Goal: Navigation & Orientation: Find specific page/section

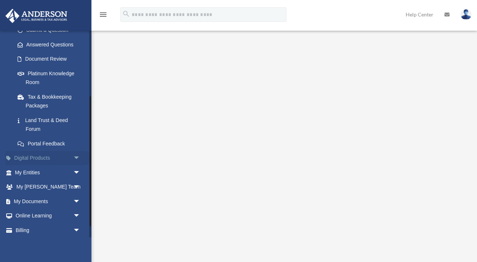
scroll to position [118, 0]
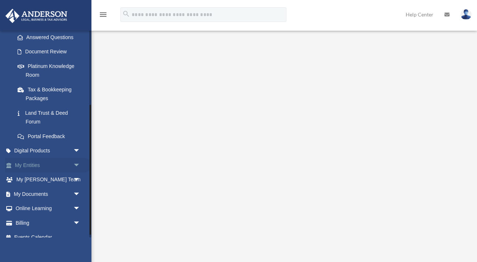
click at [48, 164] on link "My Entities arrow_drop_down" at bounding box center [48, 165] width 86 height 15
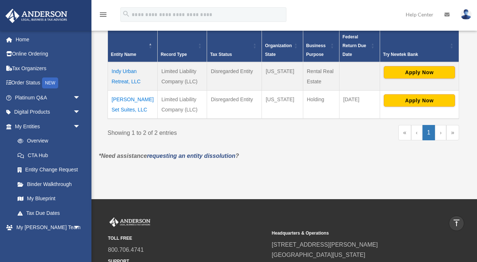
scroll to position [151, 0]
click at [418, 100] on button "Apply Now" at bounding box center [419, 100] width 71 height 12
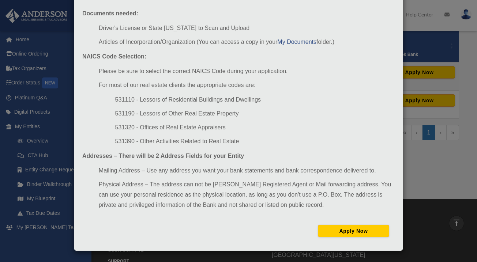
scroll to position [74, 0]
click at [339, 231] on button "Apply Now" at bounding box center [353, 231] width 71 height 12
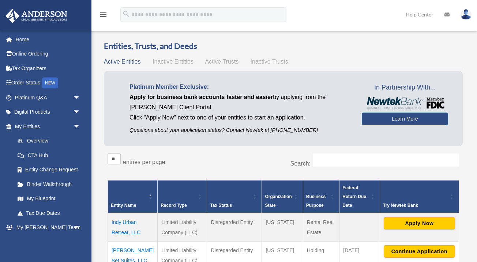
click at [377, 120] on link "Learn More" at bounding box center [405, 119] width 86 height 12
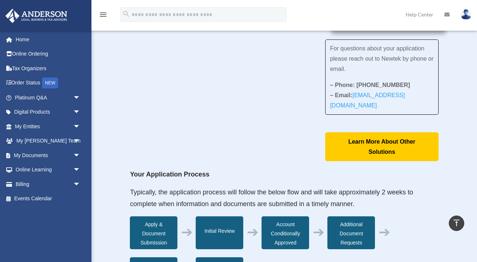
scroll to position [37, 0]
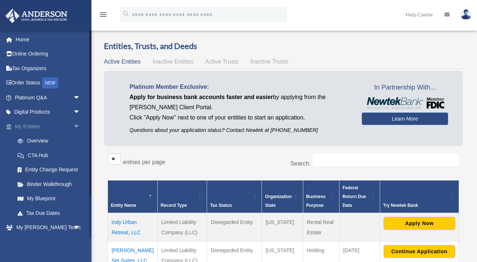
drag, startPoint x: 265, startPoint y: 155, endPoint x: 76, endPoint y: 124, distance: 191.4
click at [76, 124] on span "arrow_drop_down" at bounding box center [80, 126] width 15 height 15
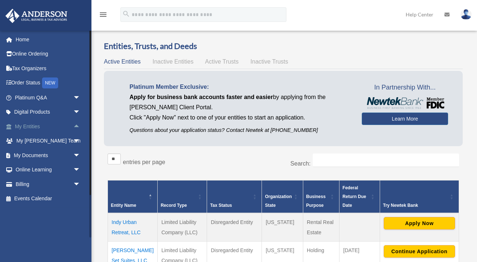
click at [76, 124] on span "arrow_drop_up" at bounding box center [80, 126] width 15 height 15
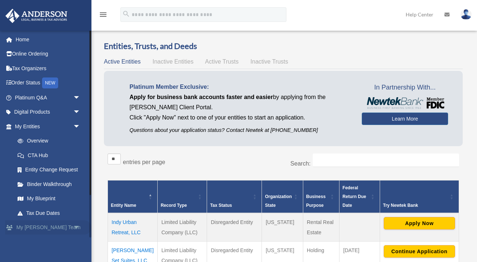
drag, startPoint x: 76, startPoint y: 124, endPoint x: 43, endPoint y: 224, distance: 105.4
click at [43, 224] on link "My Anderson Team arrow_drop_down" at bounding box center [48, 228] width 86 height 15
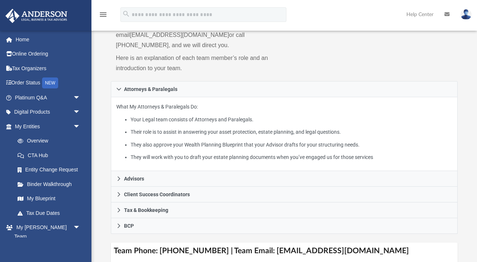
scroll to position [94, 0]
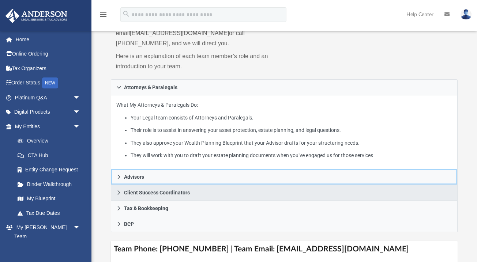
click at [187, 178] on link "Advisors" at bounding box center [284, 177] width 347 height 16
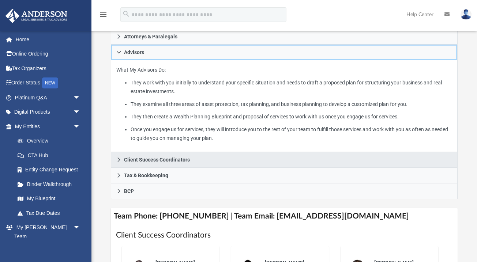
scroll to position [146, 0]
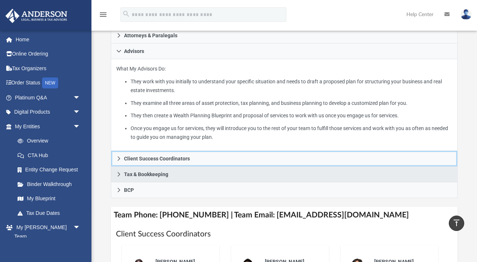
click at [180, 158] on span "Client Success Coordinators" at bounding box center [157, 158] width 66 height 5
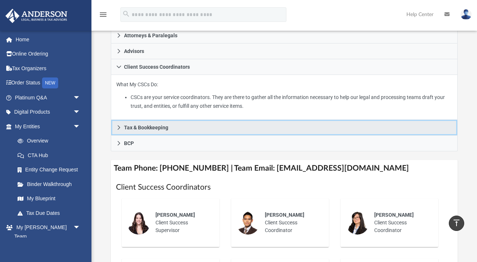
click at [168, 126] on span "Tax & Bookkeeping" at bounding box center [146, 127] width 44 height 5
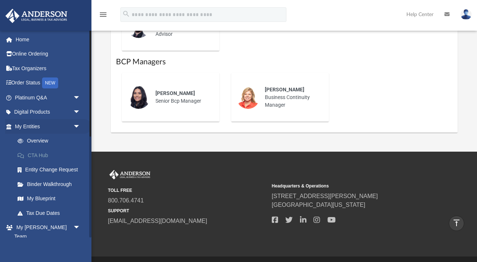
scroll to position [5, 0]
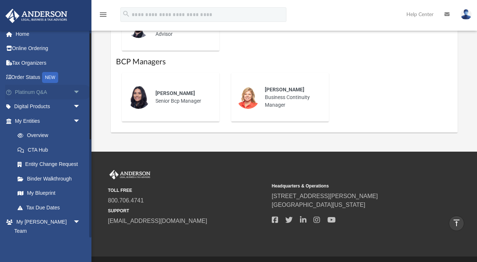
click at [46, 89] on link "Platinum Q&A arrow_drop_down" at bounding box center [48, 92] width 86 height 15
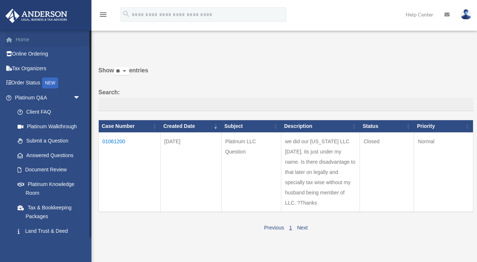
click at [40, 42] on link "Home" at bounding box center [48, 39] width 86 height 15
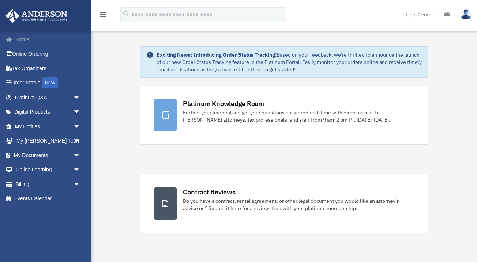
click at [26, 42] on link "Home" at bounding box center [48, 39] width 86 height 15
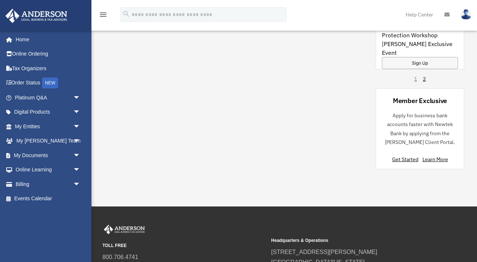
scroll to position [737, 0]
